Goal: Transaction & Acquisition: Purchase product/service

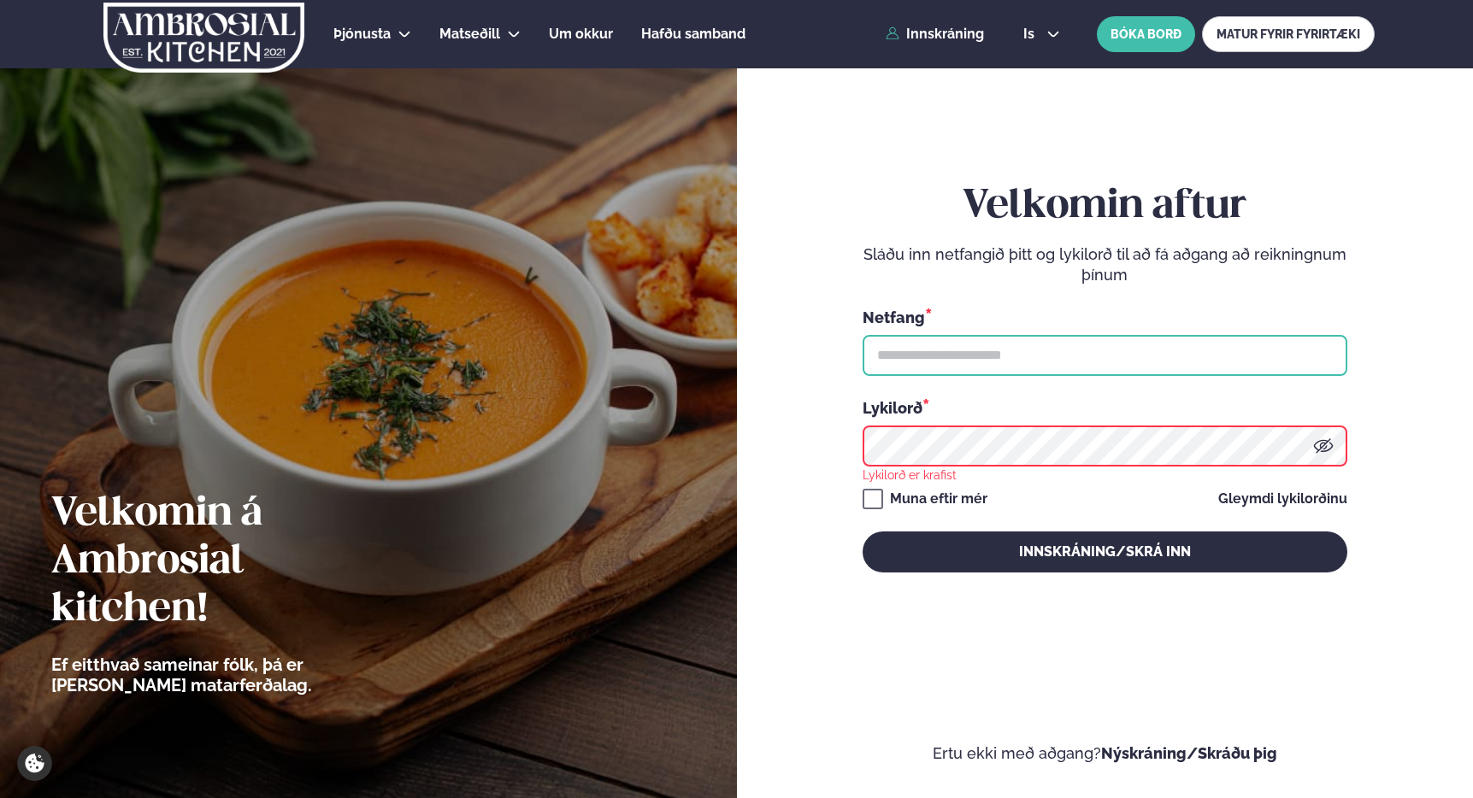
type input "**********"
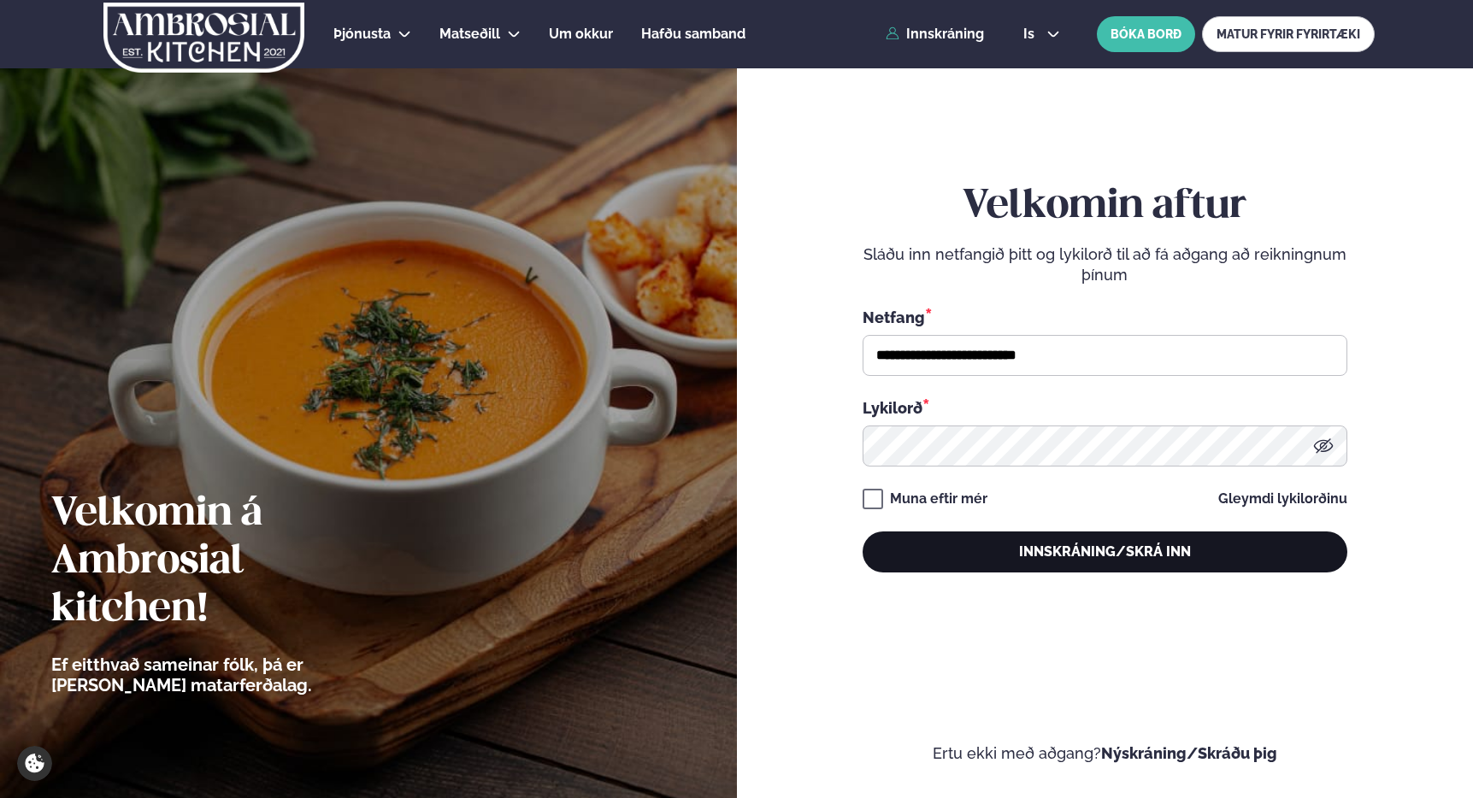
click at [995, 560] on button "Innskráning/Skrá inn" at bounding box center [1104, 552] width 485 height 41
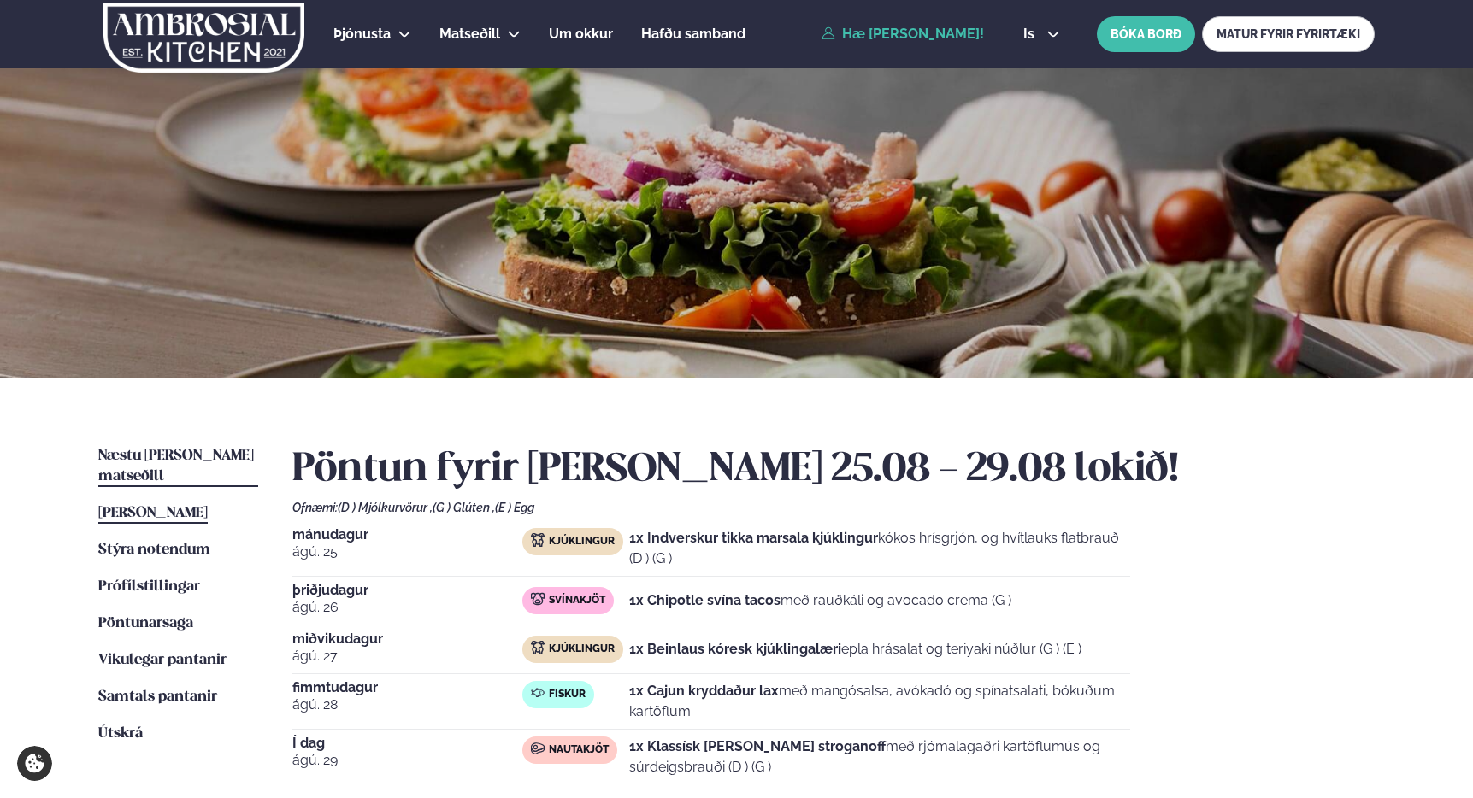
click at [203, 447] on link "Næstu [PERSON_NAME] matseðill Næsta vika" at bounding box center [178, 466] width 160 height 41
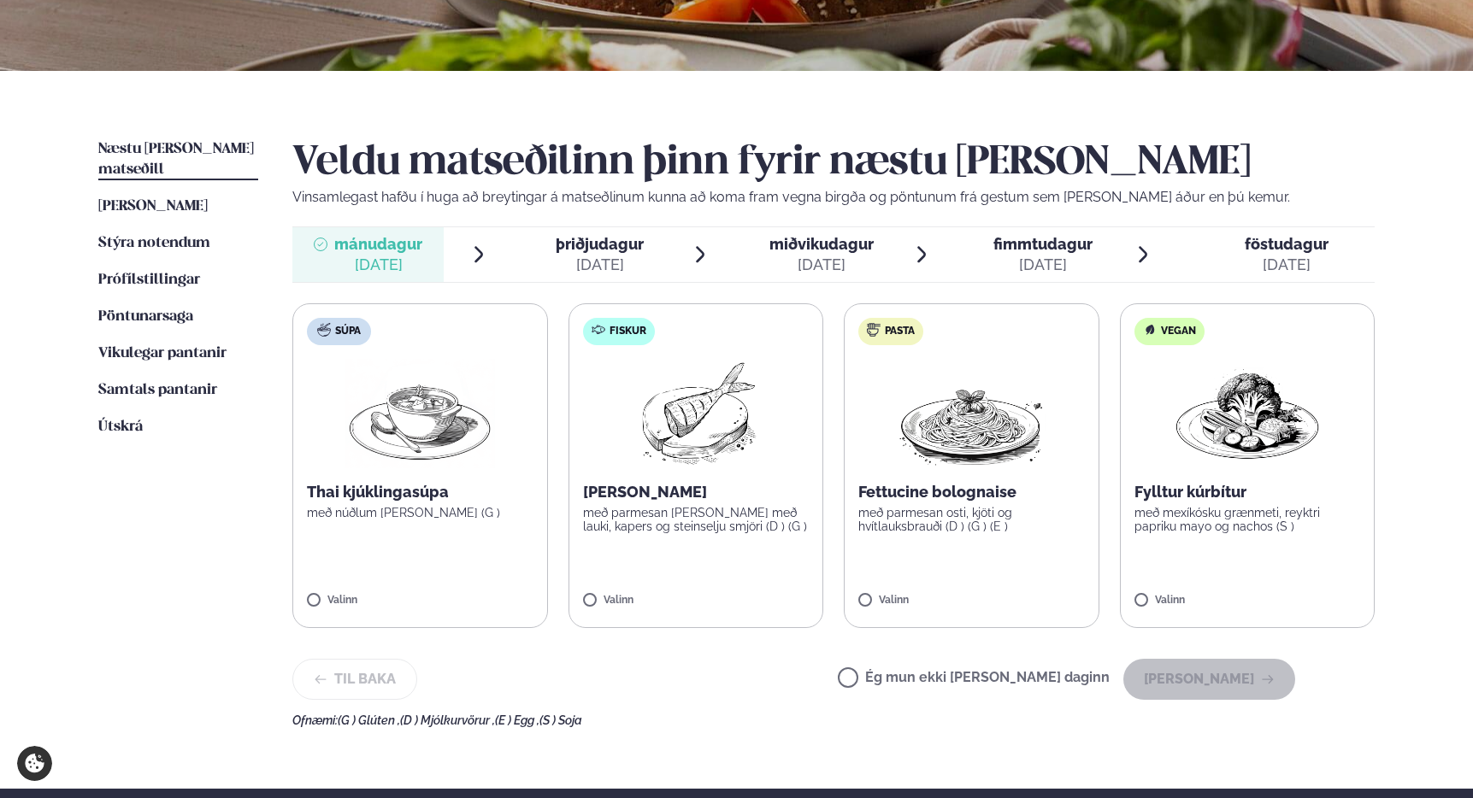
scroll to position [309, 0]
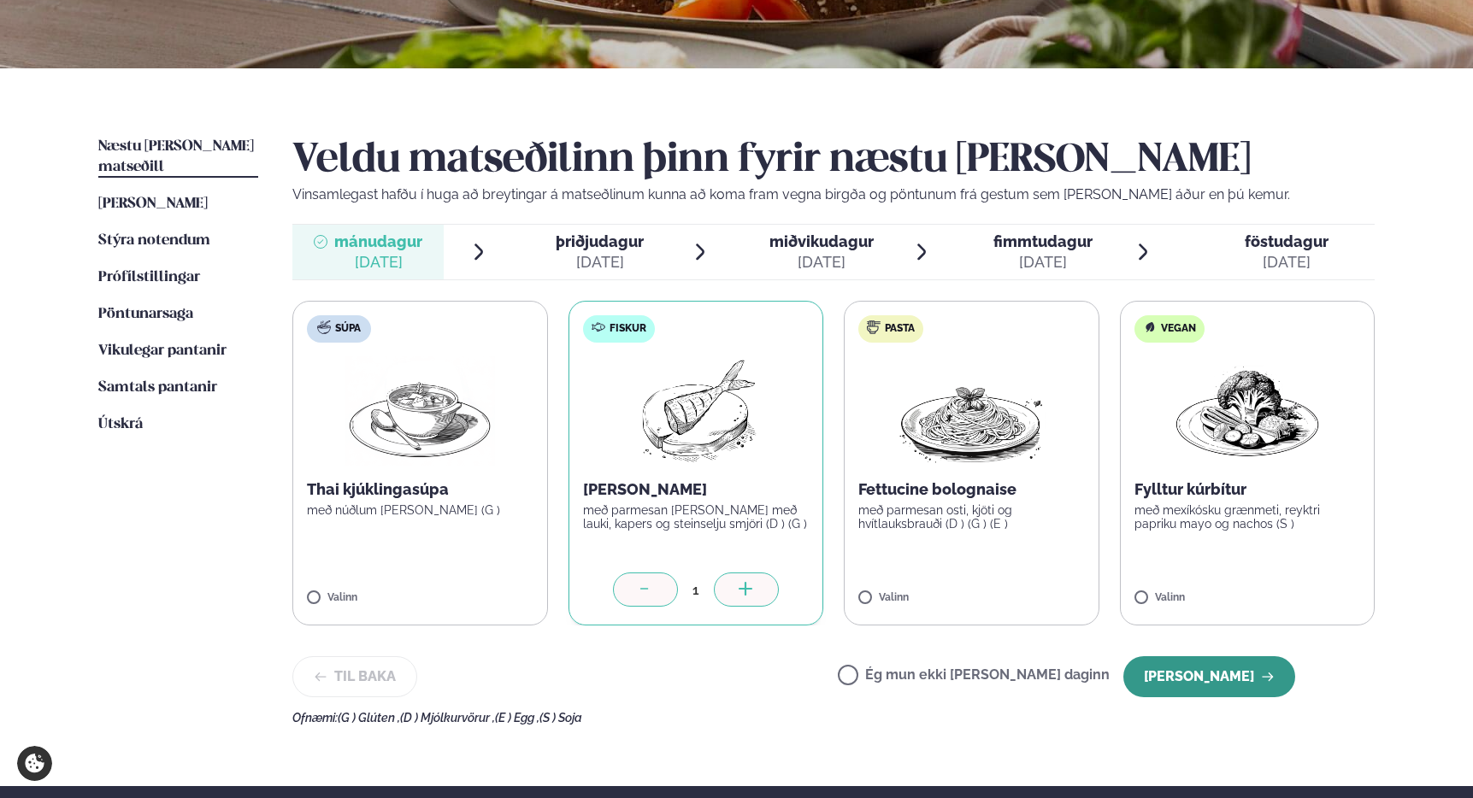
click at [1191, 670] on button "[PERSON_NAME]" at bounding box center [1209, 676] width 172 height 41
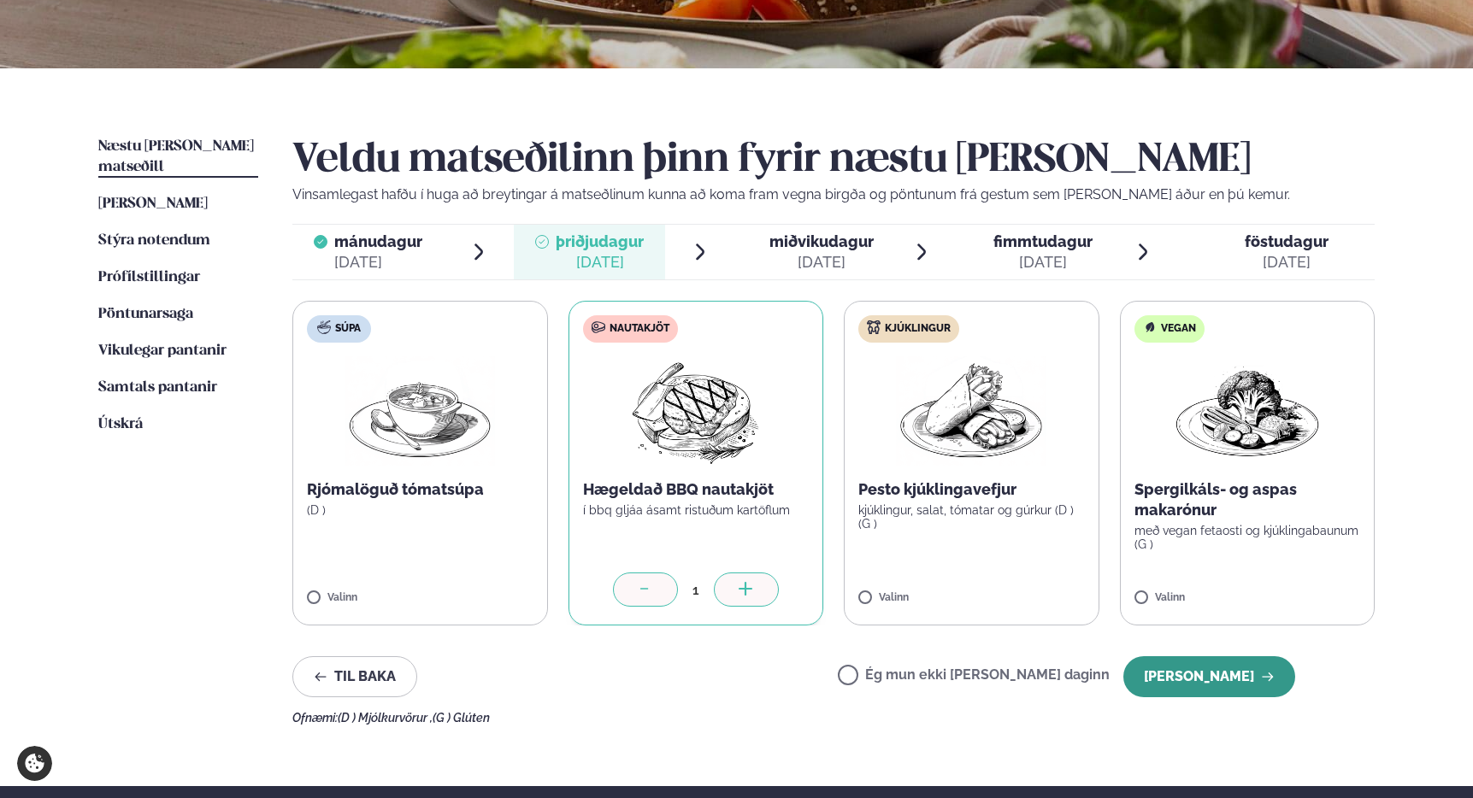
click at [1191, 673] on button "[PERSON_NAME]" at bounding box center [1209, 676] width 172 height 41
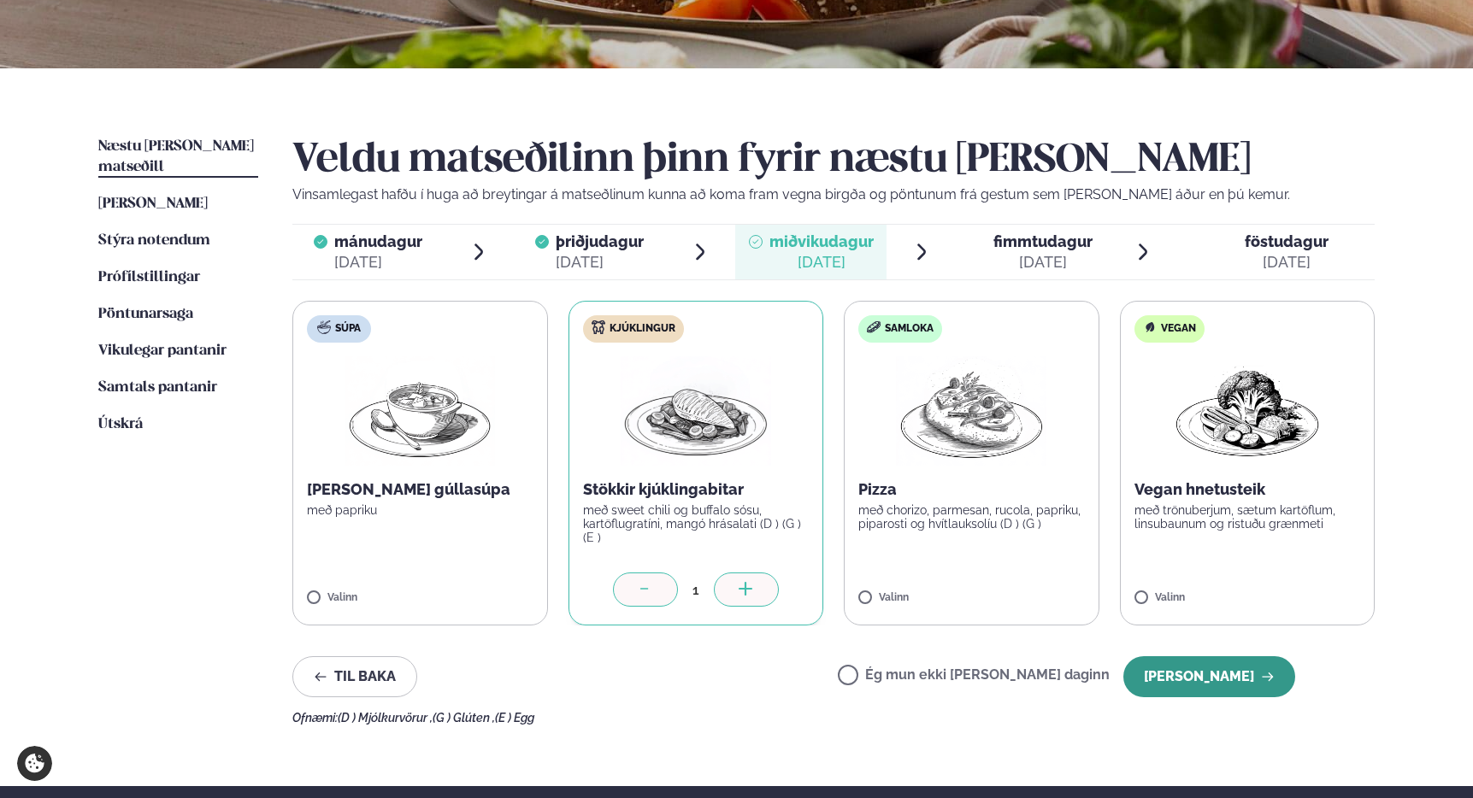
click at [1221, 676] on button "[PERSON_NAME]" at bounding box center [1209, 676] width 172 height 41
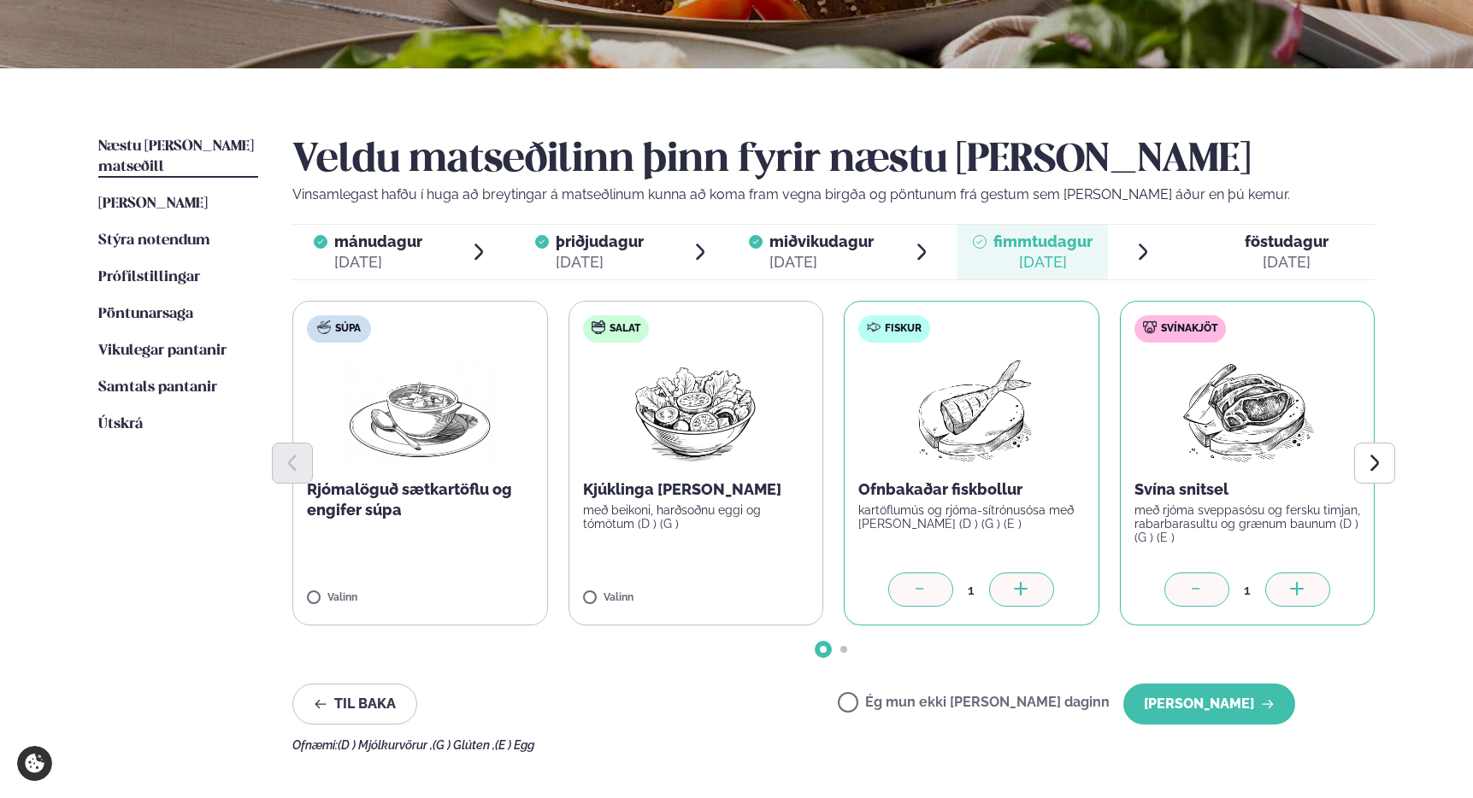
click at [907, 590] on div at bounding box center [920, 590] width 65 height 34
click at [1373, 467] on icon "Next slide" at bounding box center [1374, 463] width 9 height 16
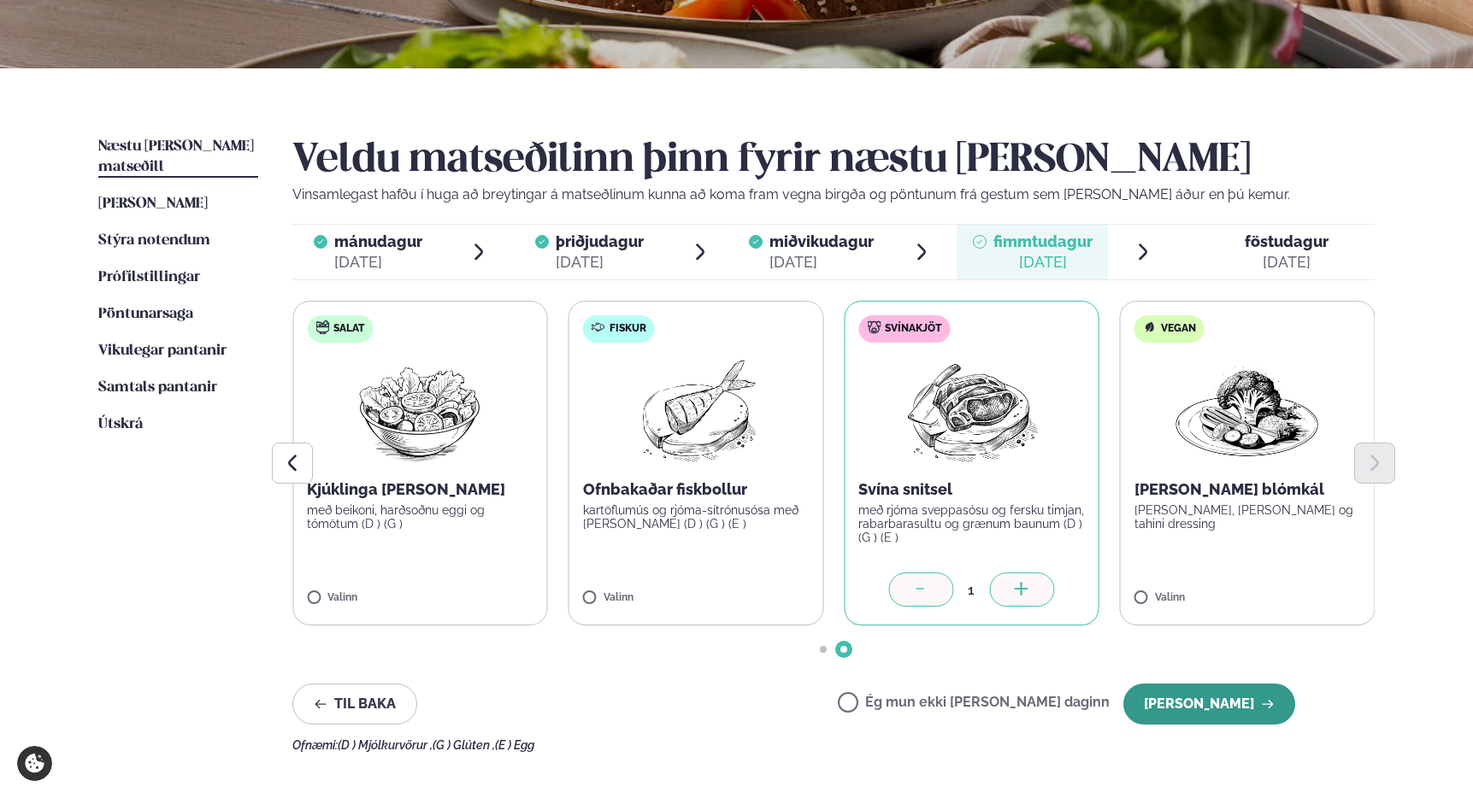
click at [1213, 694] on button "[PERSON_NAME]" at bounding box center [1209, 704] width 172 height 41
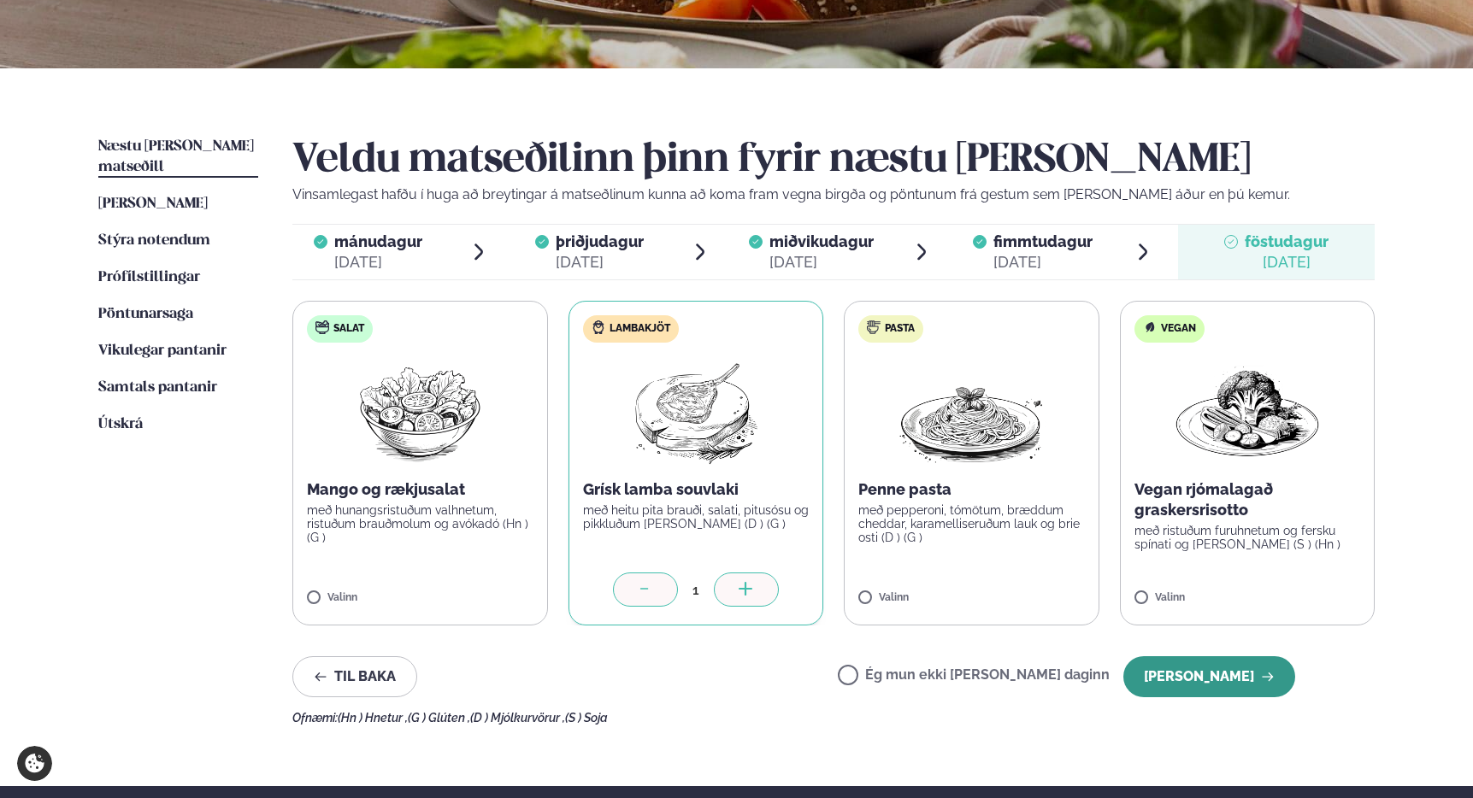
click at [1207, 673] on button "[PERSON_NAME]" at bounding box center [1209, 676] width 172 height 41
